Goal: Task Accomplishment & Management: Complete application form

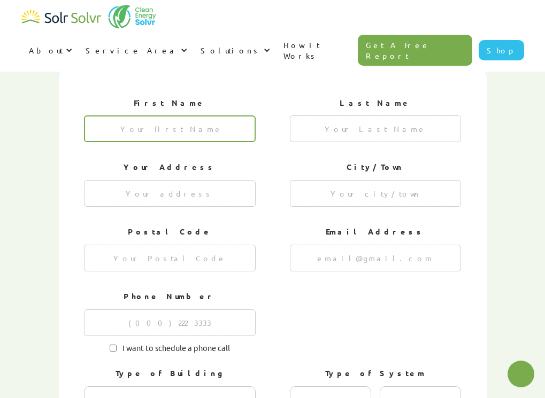
click at [238, 115] on input "1 of 4" at bounding box center [170, 128] width 172 height 27
type textarea "x"
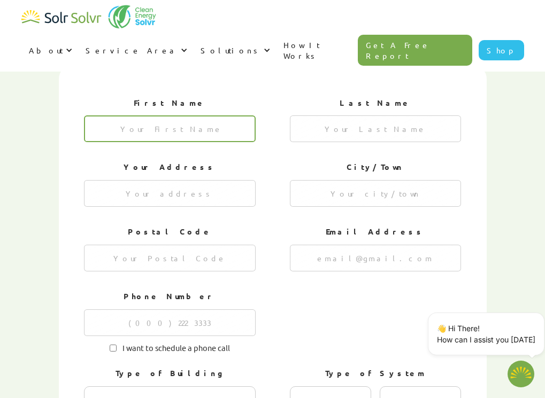
type input "J"
type textarea "x"
type input "Jaun"
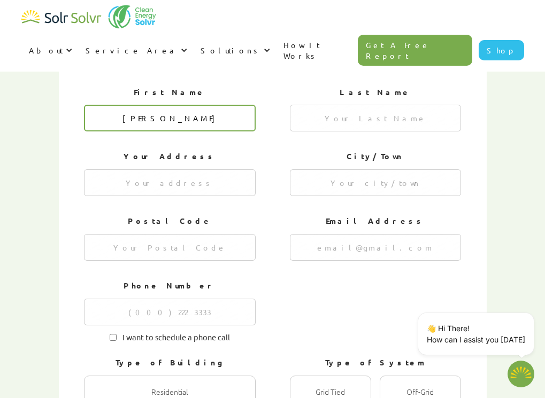
type textarea "x"
type input "Jaun"
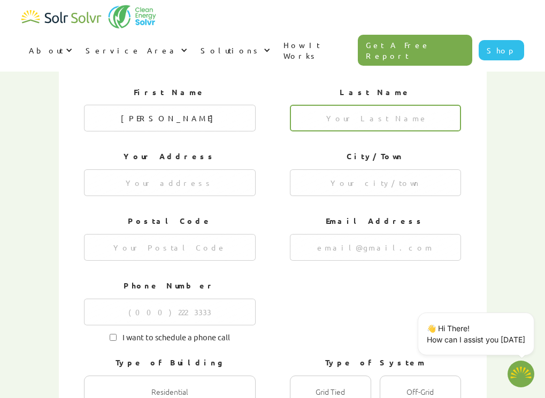
click at [322, 105] on input "1 of 4" at bounding box center [376, 118] width 172 height 27
type input "Silva"
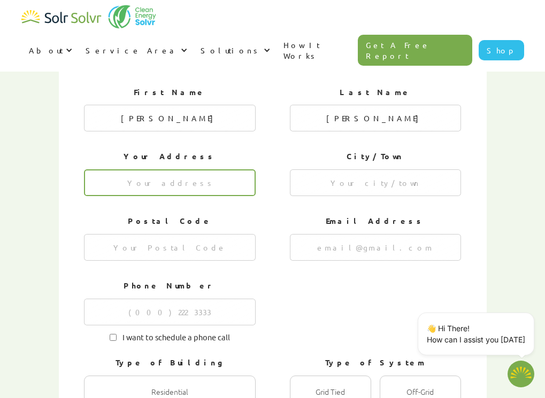
click at [232, 169] on input "1 of 4" at bounding box center [170, 182] width 172 height 27
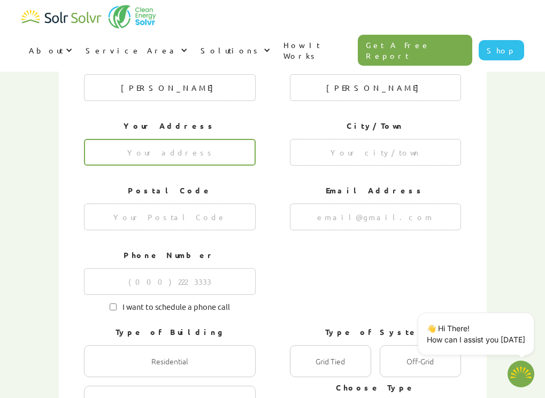
scroll to position [494, 0]
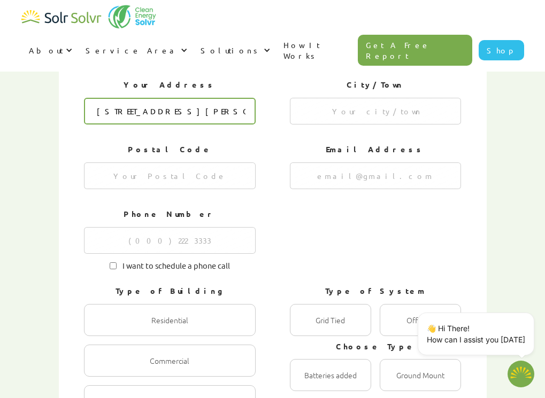
type input "25430 Soto Rd"
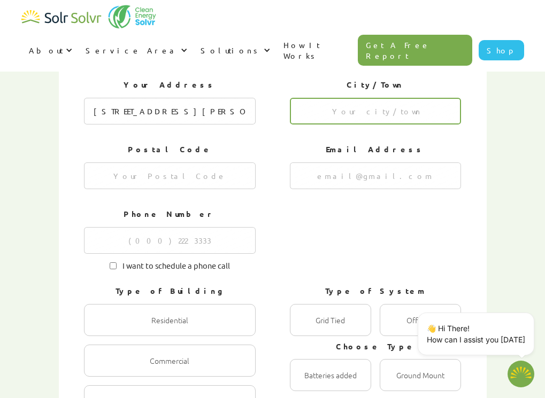
click at [343, 98] on input "1 of 4" at bounding box center [376, 111] width 172 height 27
type input "Hayward"
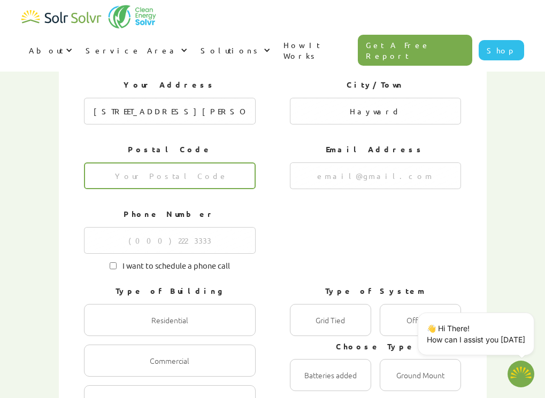
click at [208, 162] on input "1 of 4" at bounding box center [170, 175] width 172 height 27
type input "94544"
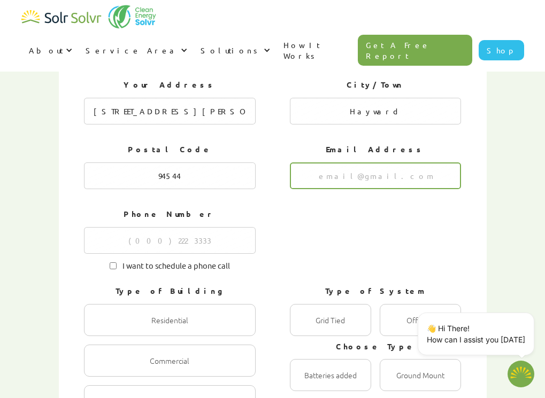
click at [379, 162] on input "1 of 4" at bounding box center [376, 175] width 172 height 27
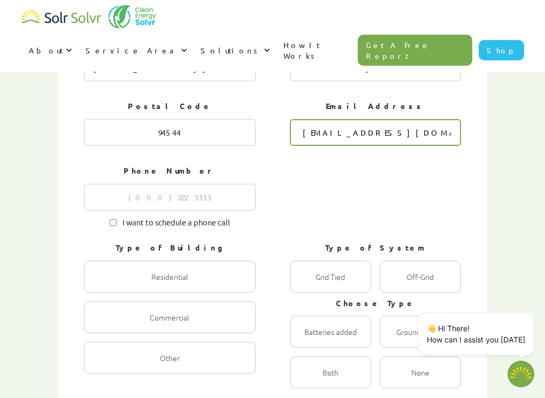
scroll to position [591, 0]
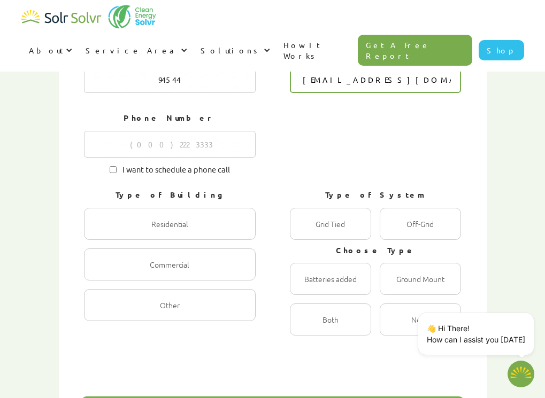
type input "jsilv806@gmail.com"
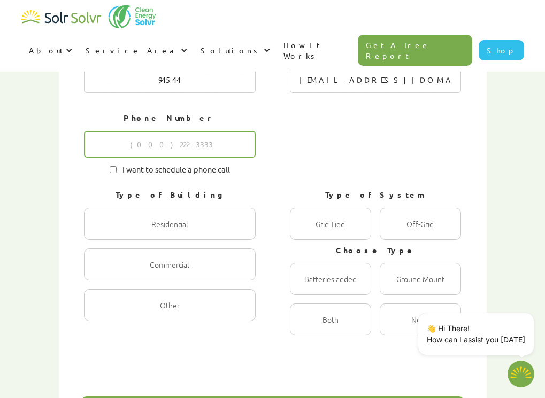
click at [222, 131] on input "1 of 4" at bounding box center [170, 144] width 172 height 27
type input "5599044423"
click at [114, 166] on input "I want to schedule a phone call" at bounding box center [113, 169] width 7 height 7
checkbox input "true"
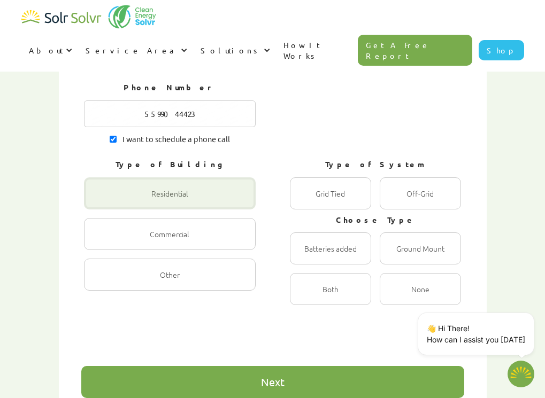
scroll to position [658, 0]
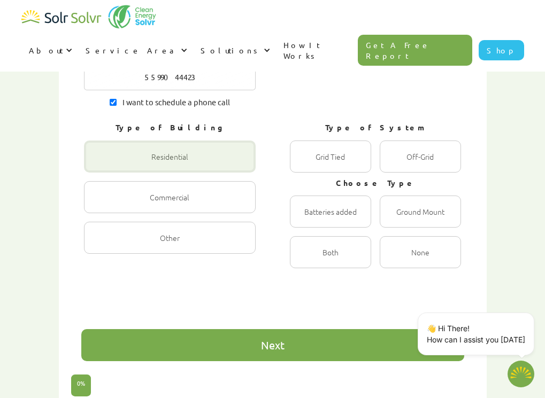
click at [231, 141] on div "1 of 4" at bounding box center [170, 157] width 172 height 32
click at [99, 165] on input "Residential Radio" at bounding box center [95, 168] width 7 height 7
radio input "true"
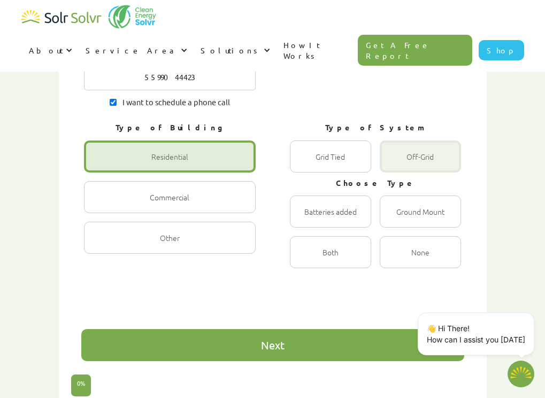
click at [425, 141] on div "1 of 4" at bounding box center [419, 157] width 81 height 32
click at [394, 165] on input "Off-Grid Radio" at bounding box center [390, 168] width 7 height 7
radio input "true"
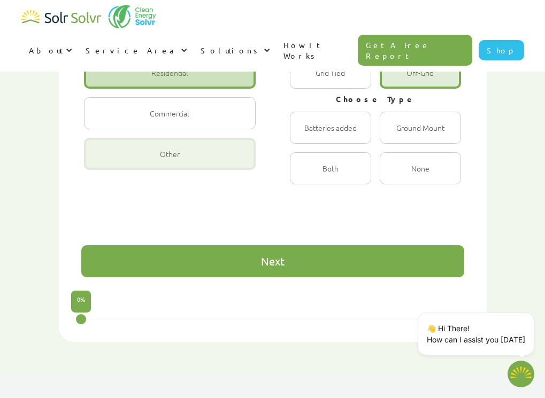
scroll to position [754, 0]
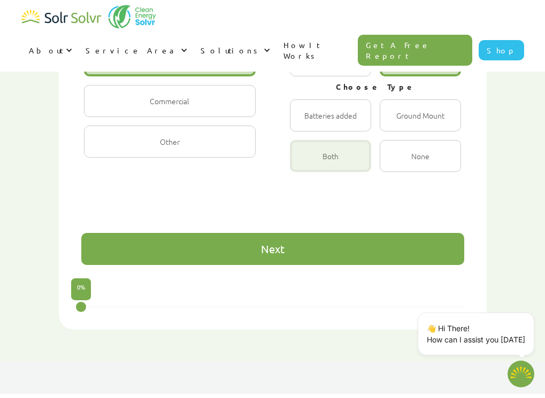
click at [338, 140] on div "1 of 4" at bounding box center [330, 156] width 81 height 32
click at [305, 164] on input "Both Radio" at bounding box center [301, 167] width 7 height 7
radio input "true"
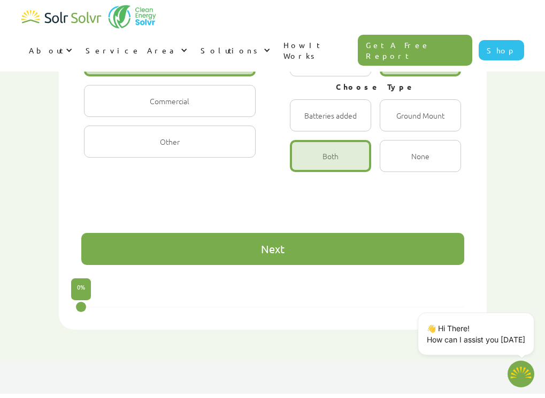
click at [289, 233] on div "Next" at bounding box center [272, 249] width 383 height 32
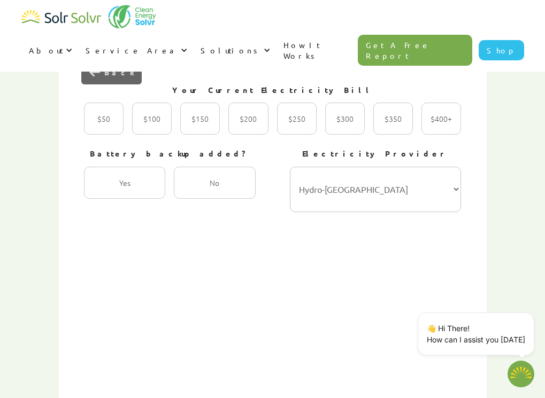
scroll to position [409, 0]
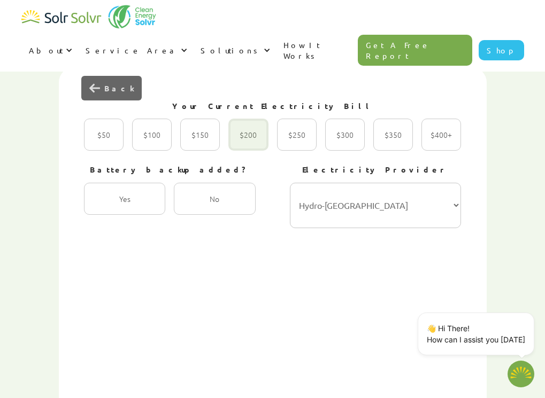
click at [233, 119] on div "2 of 4" at bounding box center [248, 135] width 40 height 32
click at [236, 143] on input "$200 Radio" at bounding box center [239, 146] width 7 height 7
radio input "true"
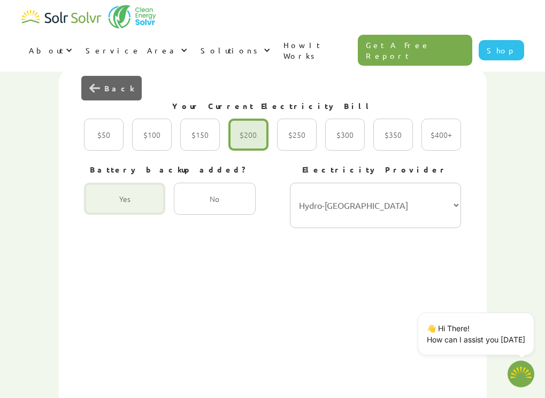
click at [138, 183] on div "2 of 4" at bounding box center [124, 199] width 81 height 32
click at [99, 207] on input "Yes Radio" at bounding box center [95, 210] width 7 height 7
radio input "true"
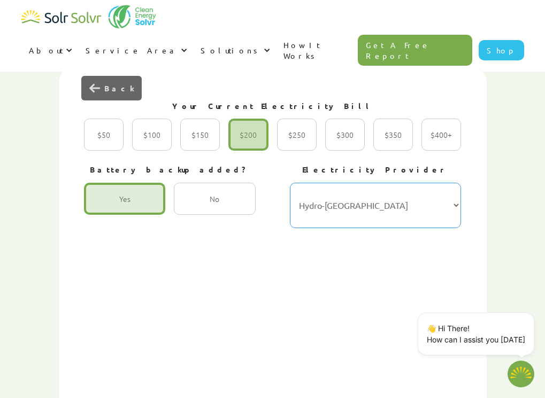
click at [421, 183] on select "Hydro-Québec Hydro One Ontario Power Generation BC Hydro Alectra Utilities ENMA…" at bounding box center [376, 205] width 172 height 45
click at [331, 183] on select "Hydro-Québec Hydro One Ontario Power Generation BC Hydro Alectra Utilities ENMA…" at bounding box center [376, 205] width 172 height 45
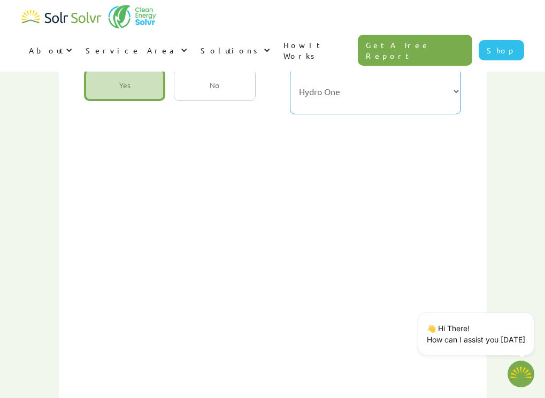
select select "Ontario Power Generation"
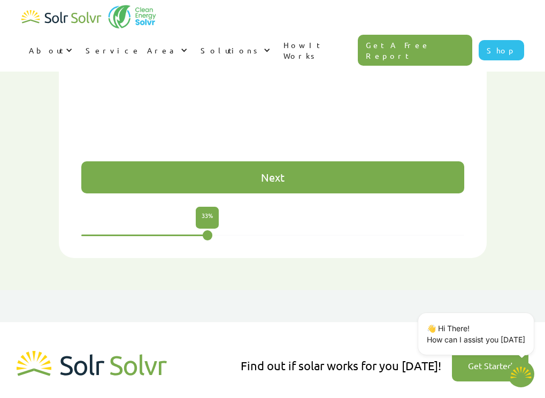
click at [331, 161] on div "Next" at bounding box center [272, 177] width 383 height 32
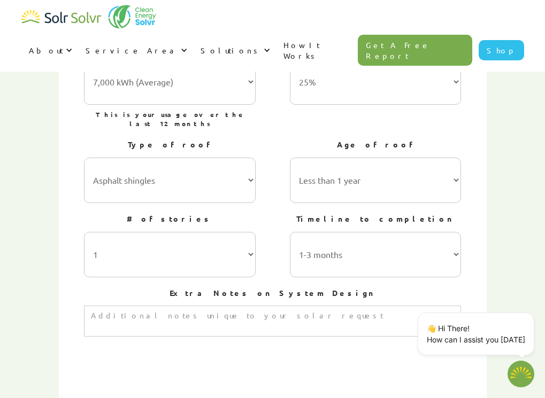
scroll to position [480, 0]
click at [217, 305] on textarea "3 of 4" at bounding box center [272, 320] width 377 height 31
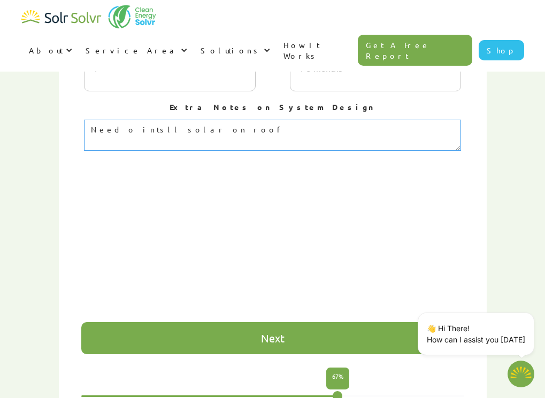
scroll to position [665, 0]
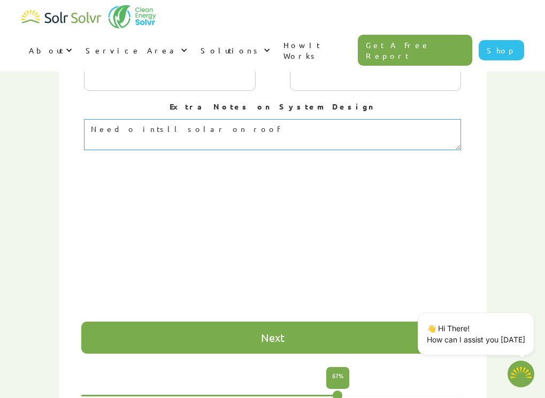
type textarea "Need o intsll solar on roof"
click at [214, 322] on div "Next" at bounding box center [272, 338] width 383 height 32
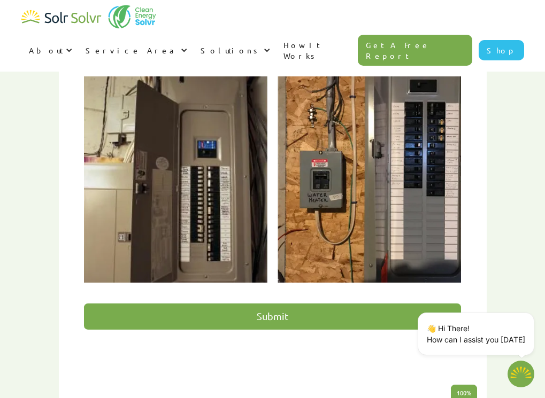
scroll to position [580, 0]
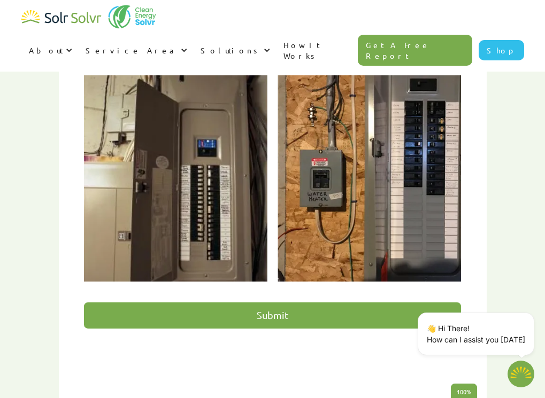
click at [300, 303] on input "Submit" at bounding box center [272, 316] width 377 height 26
type input "Please wait..."
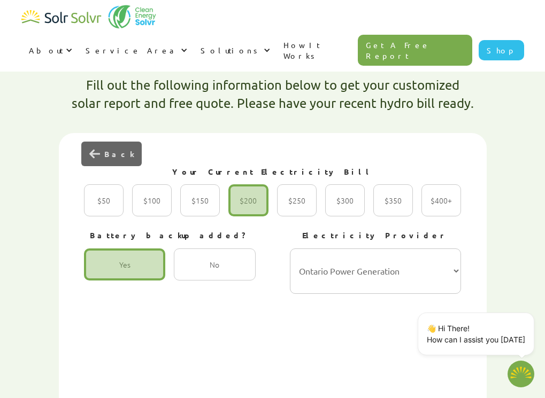
scroll to position [345, 0]
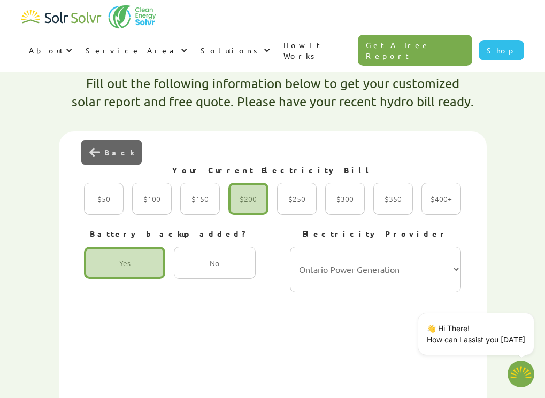
type textarea "x"
click at [150, 247] on div "2 of 4" at bounding box center [124, 263] width 81 height 32
click at [99, 271] on input "Yes Radio" at bounding box center [95, 274] width 7 height 7
click at [144, 247] on div "2 of 4" at bounding box center [124, 263] width 81 height 32
click at [99, 271] on input "Yes Radio" at bounding box center [95, 274] width 7 height 7
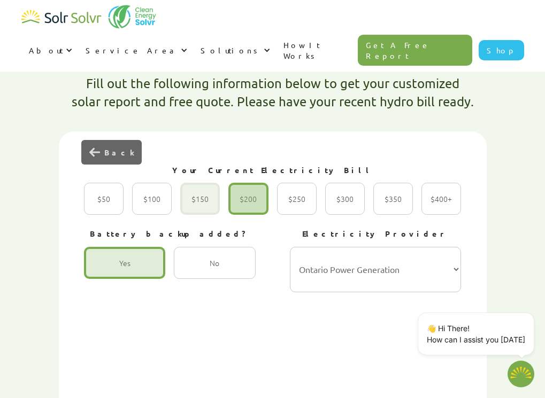
click at [203, 183] on div "2 of 4" at bounding box center [200, 199] width 40 height 32
click at [195, 207] on input "$150 Radio" at bounding box center [191, 210] width 7 height 7
radio input "true"
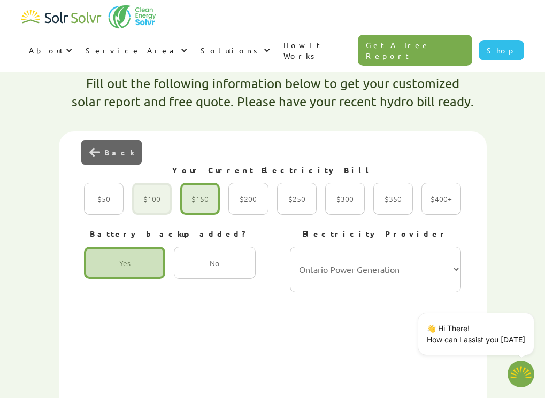
click at [149, 183] on div "2 of 4" at bounding box center [152, 199] width 40 height 32
click at [147, 207] on input "$100 Radio" at bounding box center [143, 210] width 7 height 7
radio input "true"
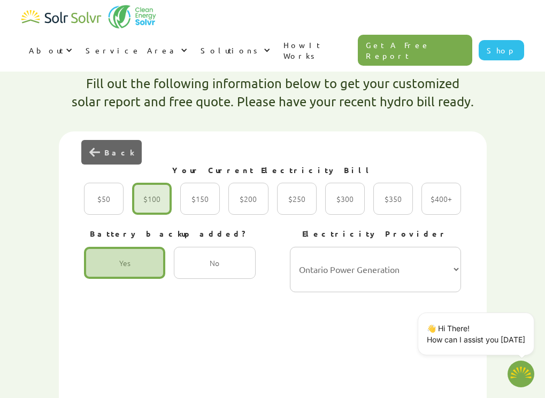
click at [124, 247] on div "2 of 4" at bounding box center [124, 263] width 81 height 32
click at [99, 271] on input "Yes Radio" at bounding box center [95, 274] width 7 height 7
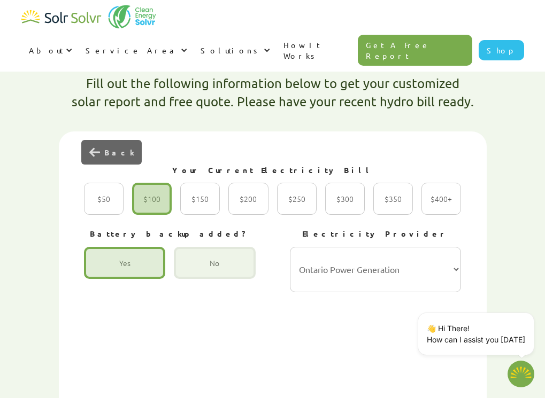
click at [219, 247] on div "2 of 4" at bounding box center [214, 263] width 81 height 32
click at [189, 271] on input "No Radio" at bounding box center [185, 274] width 7 height 7
radio input "true"
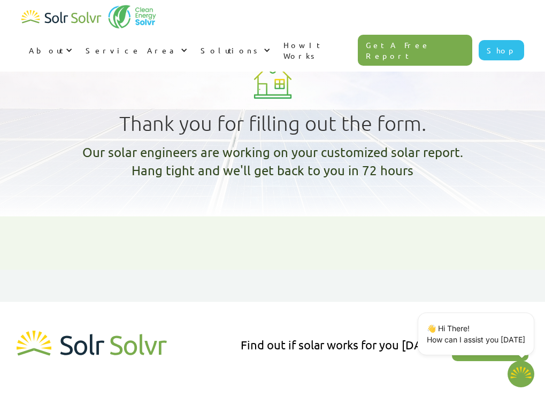
type textarea "x"
